Goal: Understand process/instructions

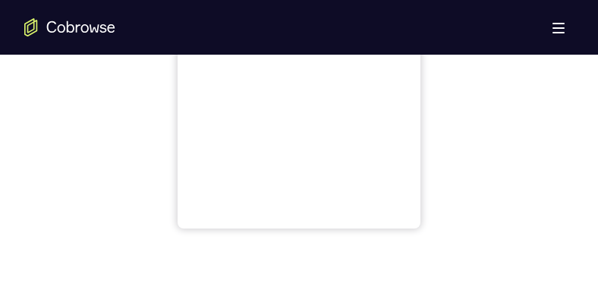
scroll to position [758, 0]
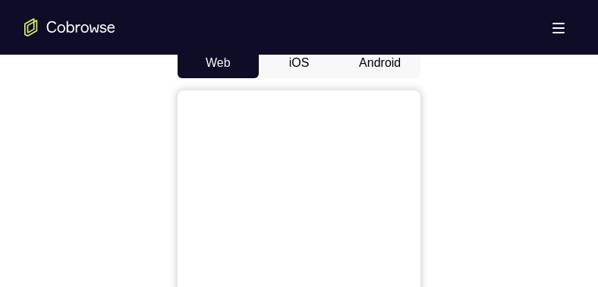
click at [385, 64] on button "Android" at bounding box center [379, 63] width 81 height 30
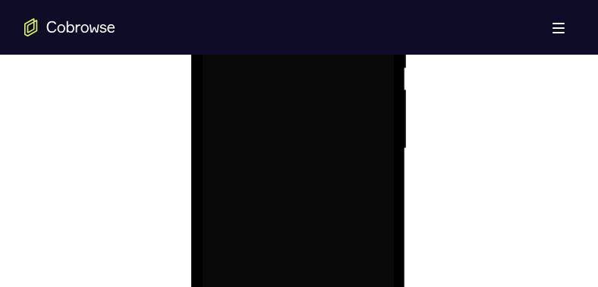
scroll to position [1032, 0]
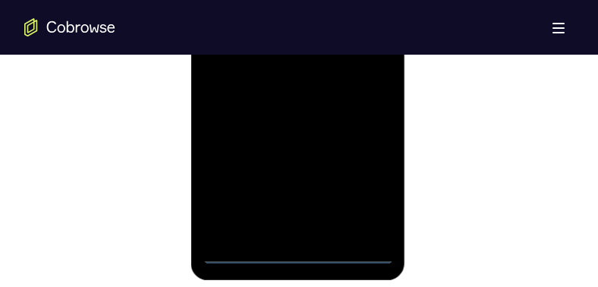
click at [297, 113] on div at bounding box center [297, 51] width 191 height 425
click at [371, 113] on div at bounding box center [297, 51] width 191 height 425
click at [368, 0] on div at bounding box center [297, 51] width 191 height 425
click at [279, 0] on div at bounding box center [297, 51] width 191 height 425
click at [278, 0] on div at bounding box center [297, 51] width 191 height 425
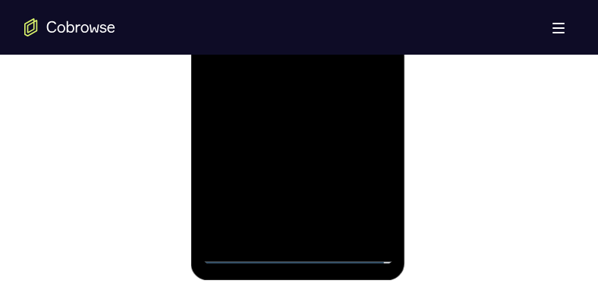
click at [275, 5] on div at bounding box center [297, 51] width 191 height 425
click at [291, 0] on div at bounding box center [297, 51] width 191 height 425
click at [316, 0] on div at bounding box center [297, 51] width 191 height 425
click at [235, 37] on div at bounding box center [297, 51] width 191 height 425
click at [301, 0] on div at bounding box center [297, 51] width 191 height 425
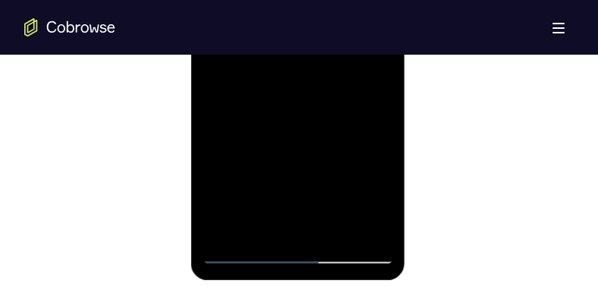
click at [234, 0] on div at bounding box center [297, 51] width 191 height 425
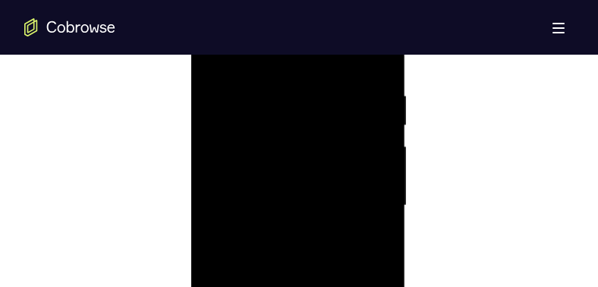
scroll to position [873, 0]
click at [317, 113] on div at bounding box center [297, 210] width 191 height 425
click at [385, 113] on div at bounding box center [297, 210] width 191 height 425
click at [370, 113] on div at bounding box center [297, 210] width 191 height 425
click at [372, 113] on div at bounding box center [297, 210] width 191 height 425
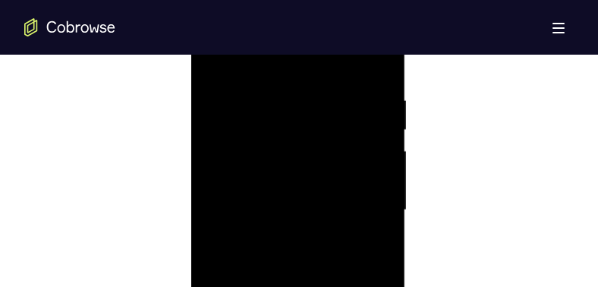
click at [373, 113] on div at bounding box center [297, 210] width 191 height 425
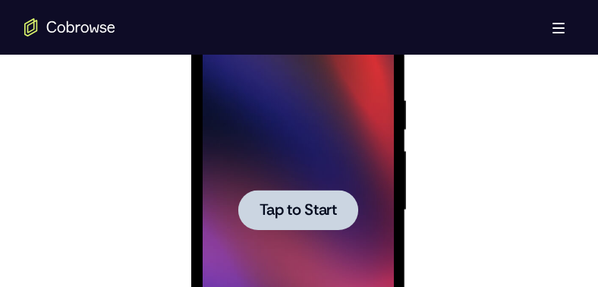
click at [373, 113] on div at bounding box center [297, 210] width 191 height 425
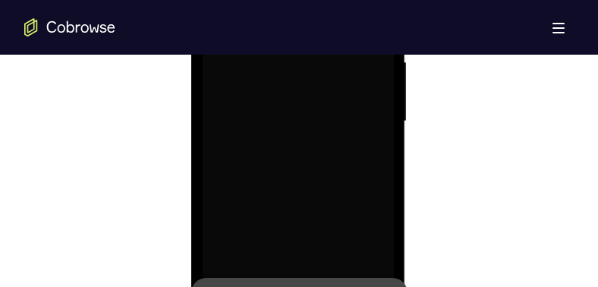
scroll to position [1186, 0]
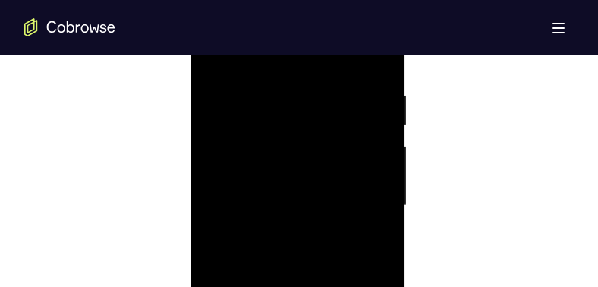
scroll to position [867, 0]
click at [247, 113] on div at bounding box center [297, 217] width 191 height 425
click at [337, 113] on div at bounding box center [297, 217] width 191 height 425
click at [255, 113] on div at bounding box center [297, 217] width 191 height 425
click at [285, 113] on div at bounding box center [297, 217] width 191 height 425
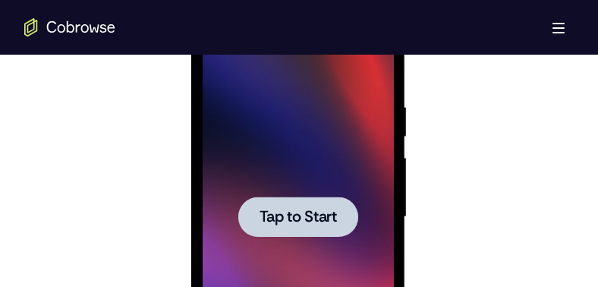
click at [216, 113] on div at bounding box center [297, 217] width 191 height 425
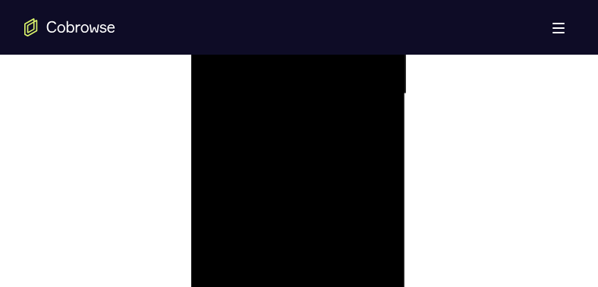
scroll to position [1101, 0]
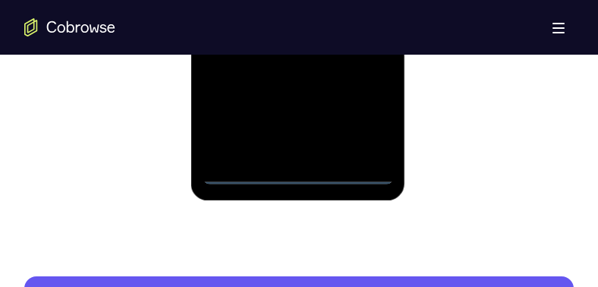
scroll to position [1087, 0]
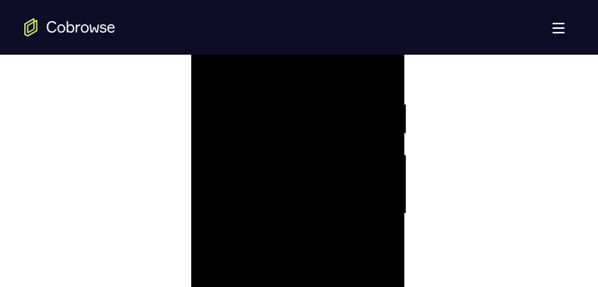
scroll to position [798, 0]
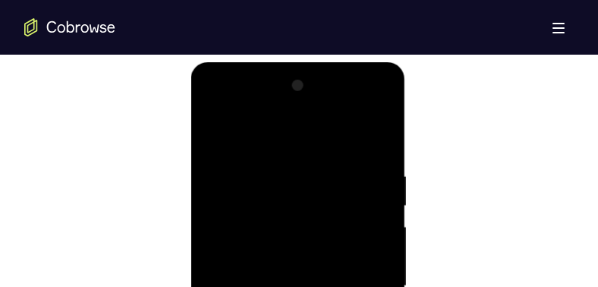
click at [232, 113] on div at bounding box center [297, 286] width 191 height 425
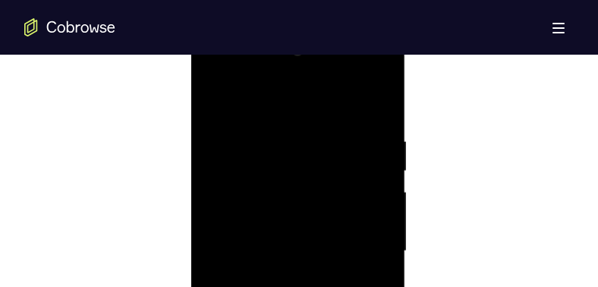
scroll to position [839, 0]
click at [228, 113] on div at bounding box center [297, 244] width 191 height 425
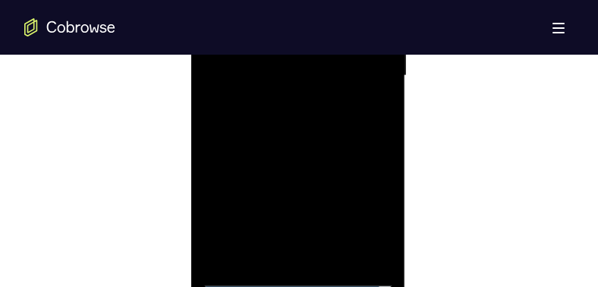
click at [226, 113] on div at bounding box center [297, 75] width 191 height 425
click at [109, 113] on div at bounding box center [298, 127] width 549 height 467
click at [313, 113] on div at bounding box center [297, 129] width 191 height 425
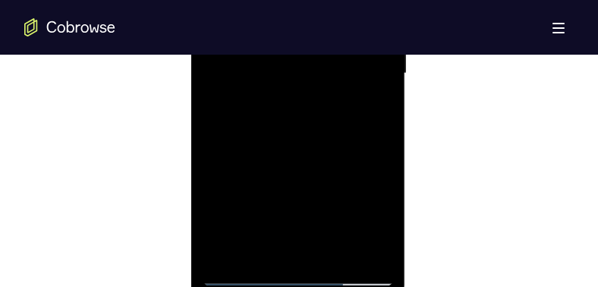
click at [85, 59] on div at bounding box center [298, 71] width 549 height 467
click at [318, 113] on div at bounding box center [297, 73] width 191 height 425
click at [341, 113] on div at bounding box center [297, 73] width 191 height 425
click at [246, 113] on div at bounding box center [297, 73] width 191 height 425
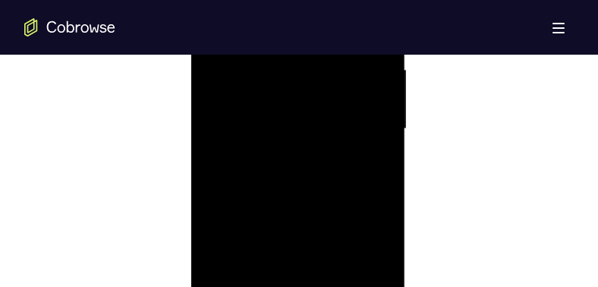
click at [373, 95] on div at bounding box center [297, 129] width 191 height 425
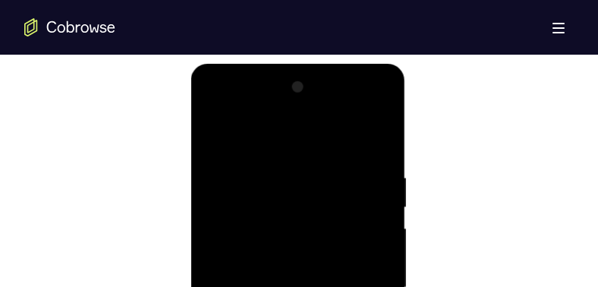
click at [339, 113] on div at bounding box center [297, 287] width 191 height 425
click at [260, 113] on div at bounding box center [297, 287] width 191 height 425
click at [238, 113] on div at bounding box center [297, 287] width 191 height 425
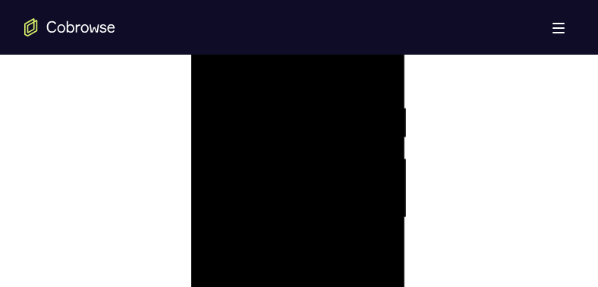
scroll to position [871, 0]
click at [350, 113] on div at bounding box center [297, 212] width 191 height 425
click at [291, 113] on div at bounding box center [297, 212] width 191 height 425
click at [245, 113] on div at bounding box center [297, 98] width 191 height 425
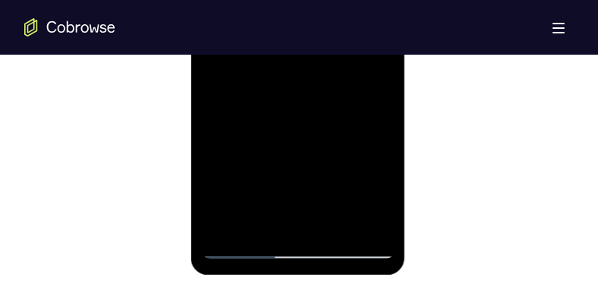
scroll to position [1039, 0]
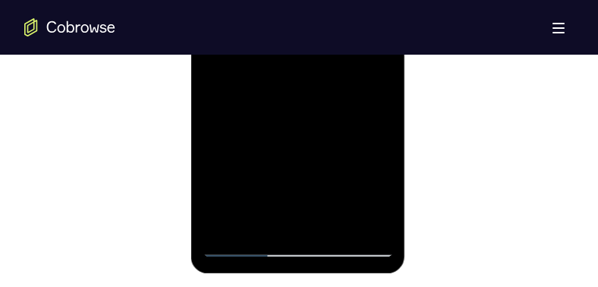
click at [241, 113] on div at bounding box center [297, 44] width 191 height 425
click at [151, 80] on div at bounding box center [298, 43] width 549 height 467
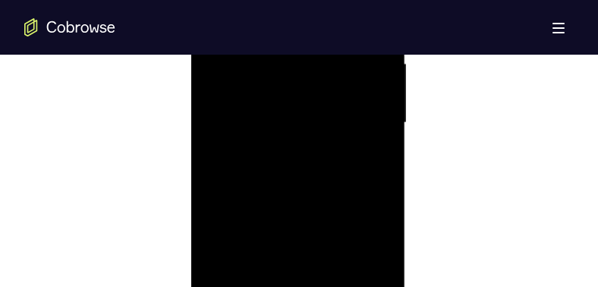
scroll to position [894, 0]
click at [316, 94] on div at bounding box center [297, 189] width 191 height 425
click at [335, 113] on div at bounding box center [297, 198] width 191 height 425
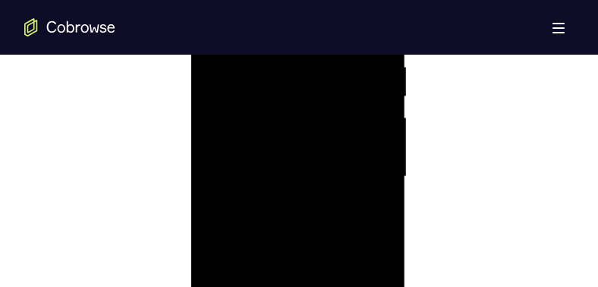
click at [364, 112] on div at bounding box center [297, 176] width 191 height 425
click at [370, 113] on div at bounding box center [297, 119] width 191 height 425
